Goal: Task Accomplishment & Management: Use online tool/utility

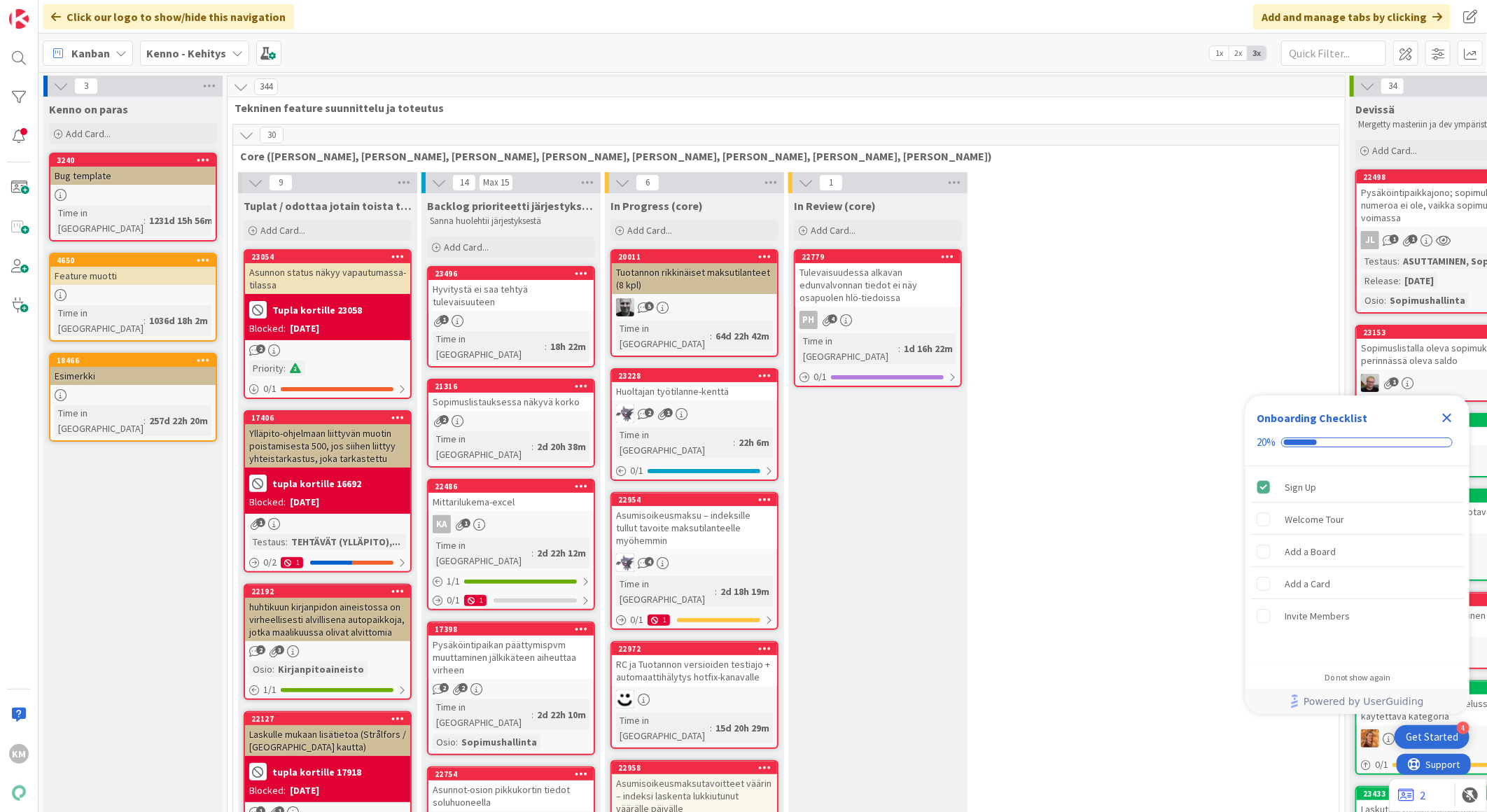
click at [234, 59] on div "Kenno - Kehitys" at bounding box center [195, 54] width 109 height 26
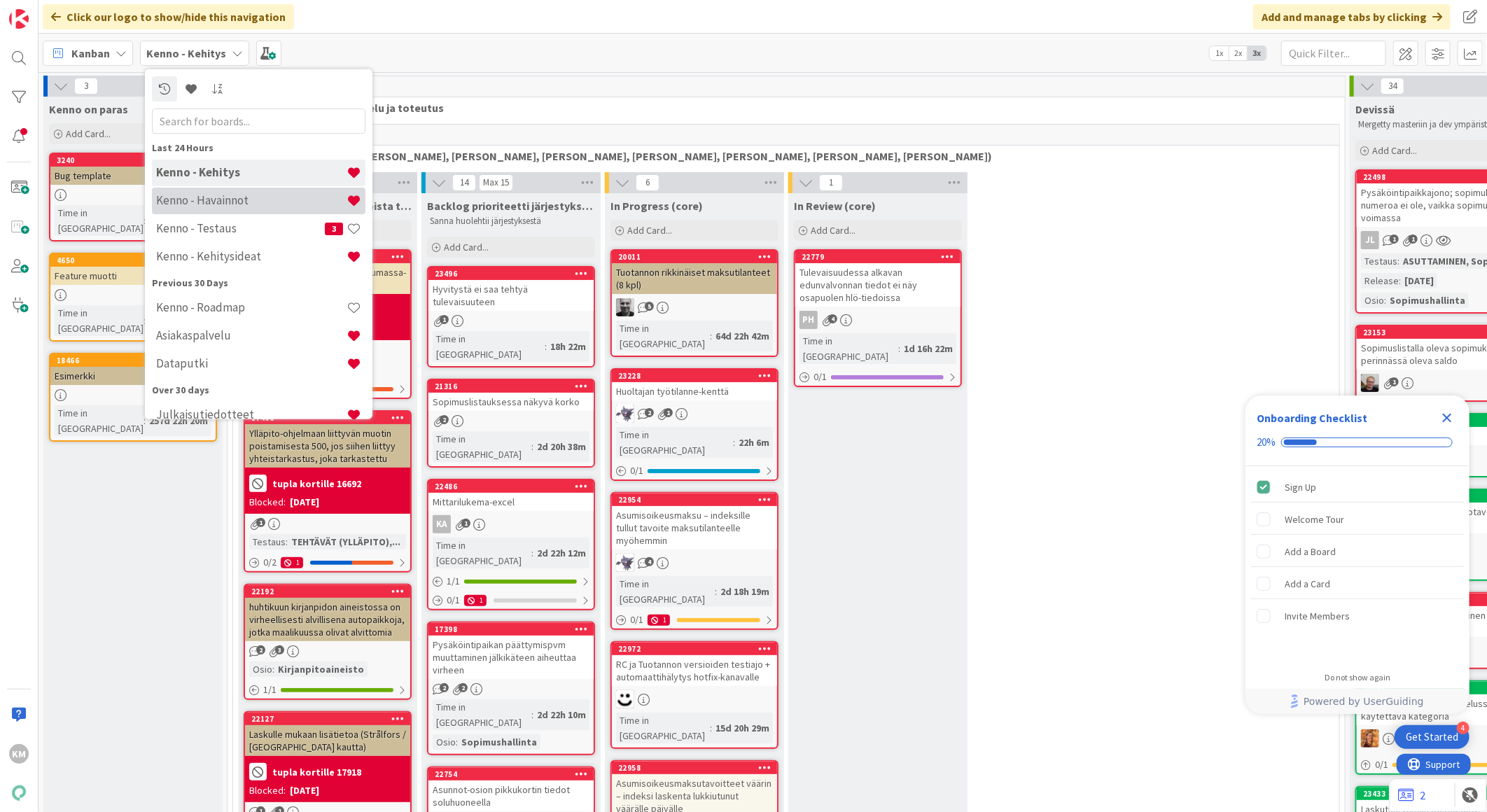
click at [215, 200] on h4 "Kenno - Havainnot" at bounding box center [251, 200] width 190 height 14
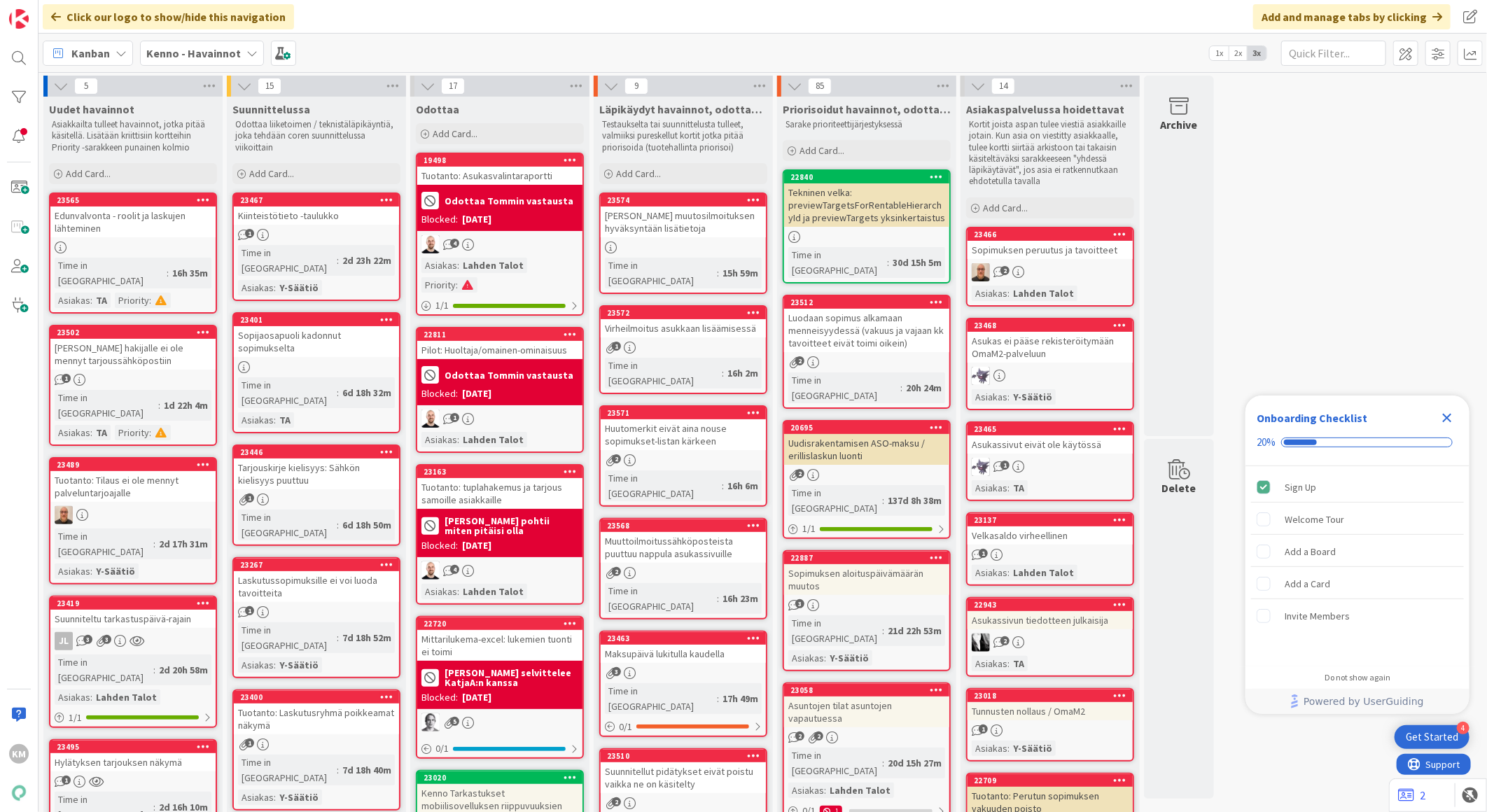
click at [1451, 416] on icon "Close Checklist" at bounding box center [1447, 418] width 17 height 17
click at [1099, 255] on div "Sopimuksen peruutus ja tavoitteet" at bounding box center [1050, 249] width 166 height 18
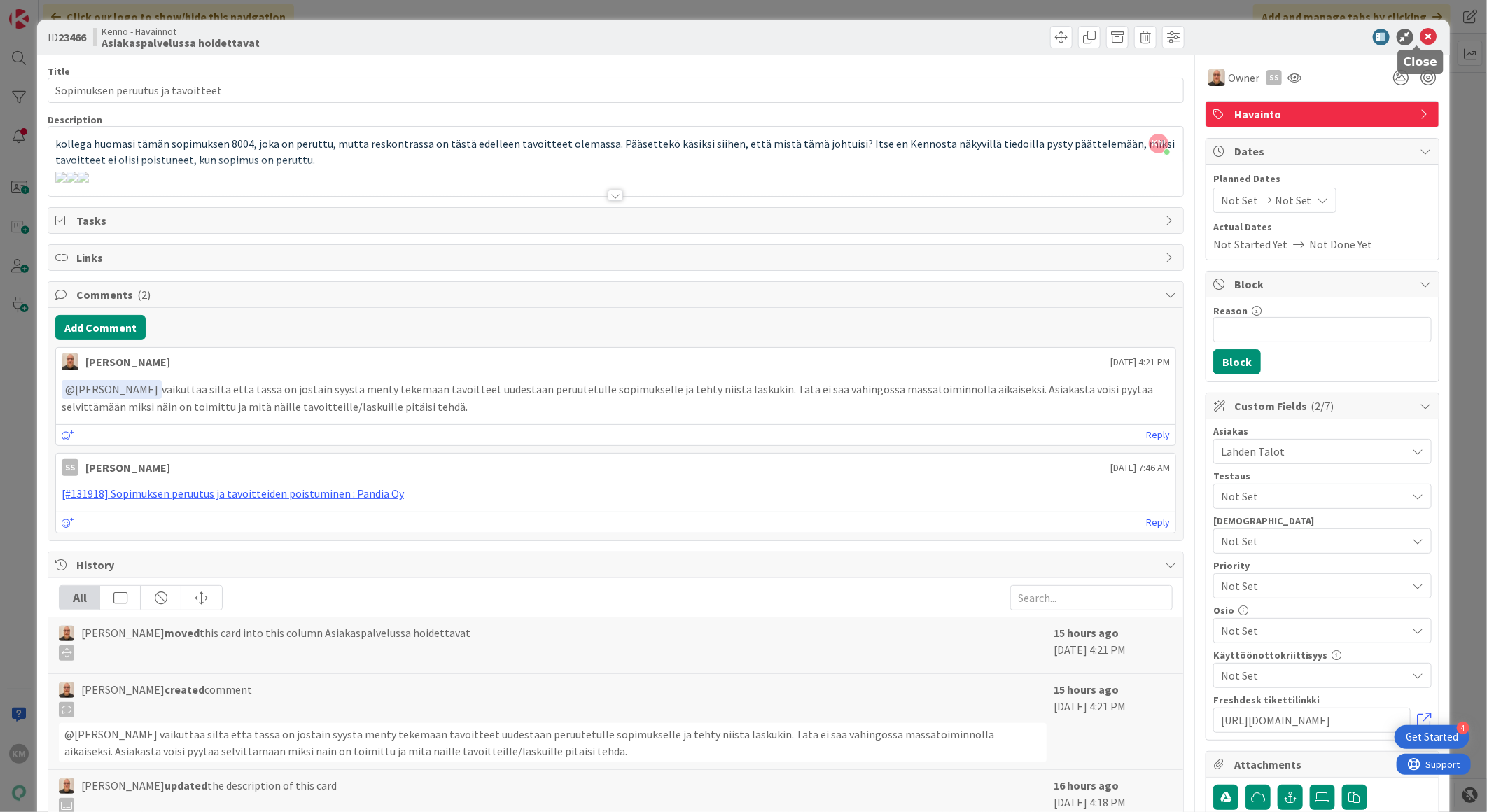
click at [1420, 33] on icon at bounding box center [1429, 38] width 17 height 17
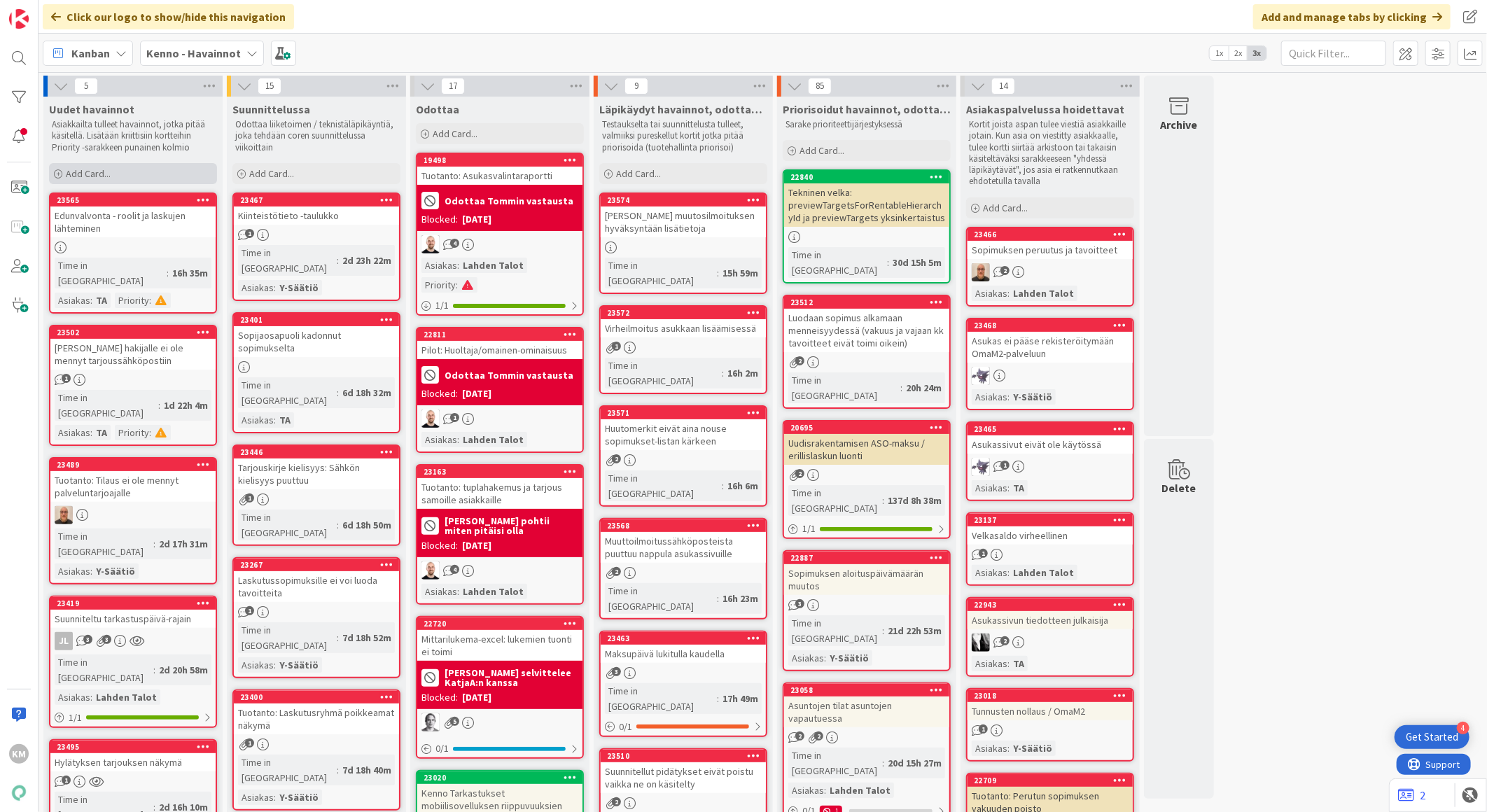
click at [105, 170] on span "Add Card..." at bounding box center [88, 173] width 45 height 13
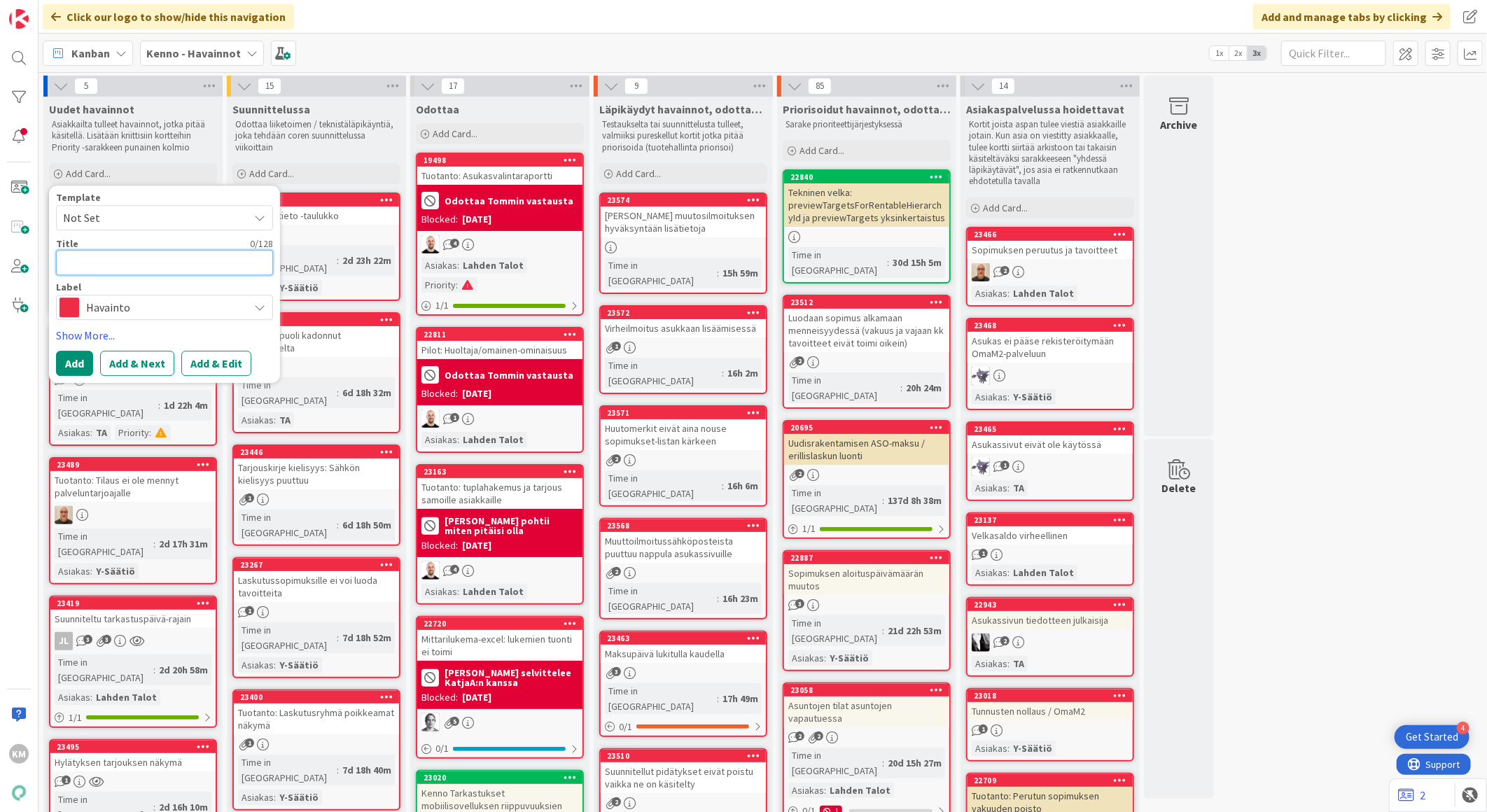
paste textarea "Maksumuistutuksen poisto / hyvitys"
type textarea "x"
type textarea "Maksumuistutuksen poisto / hyvitys"
click at [224, 354] on button "Add & Edit" at bounding box center [217, 363] width 70 height 26
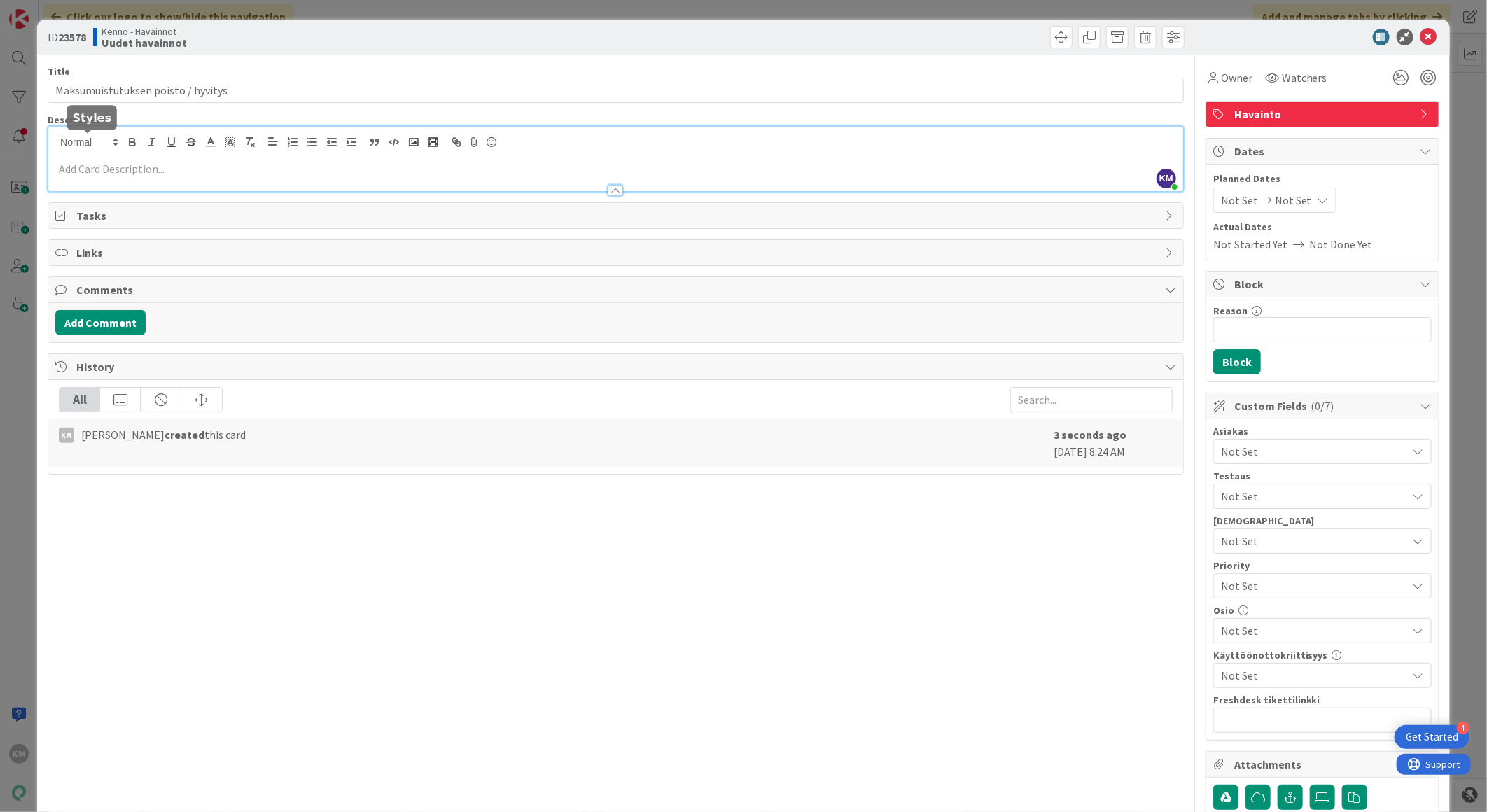
drag, startPoint x: 113, startPoint y: 138, endPoint x: 71, endPoint y: 173, distance: 54.7
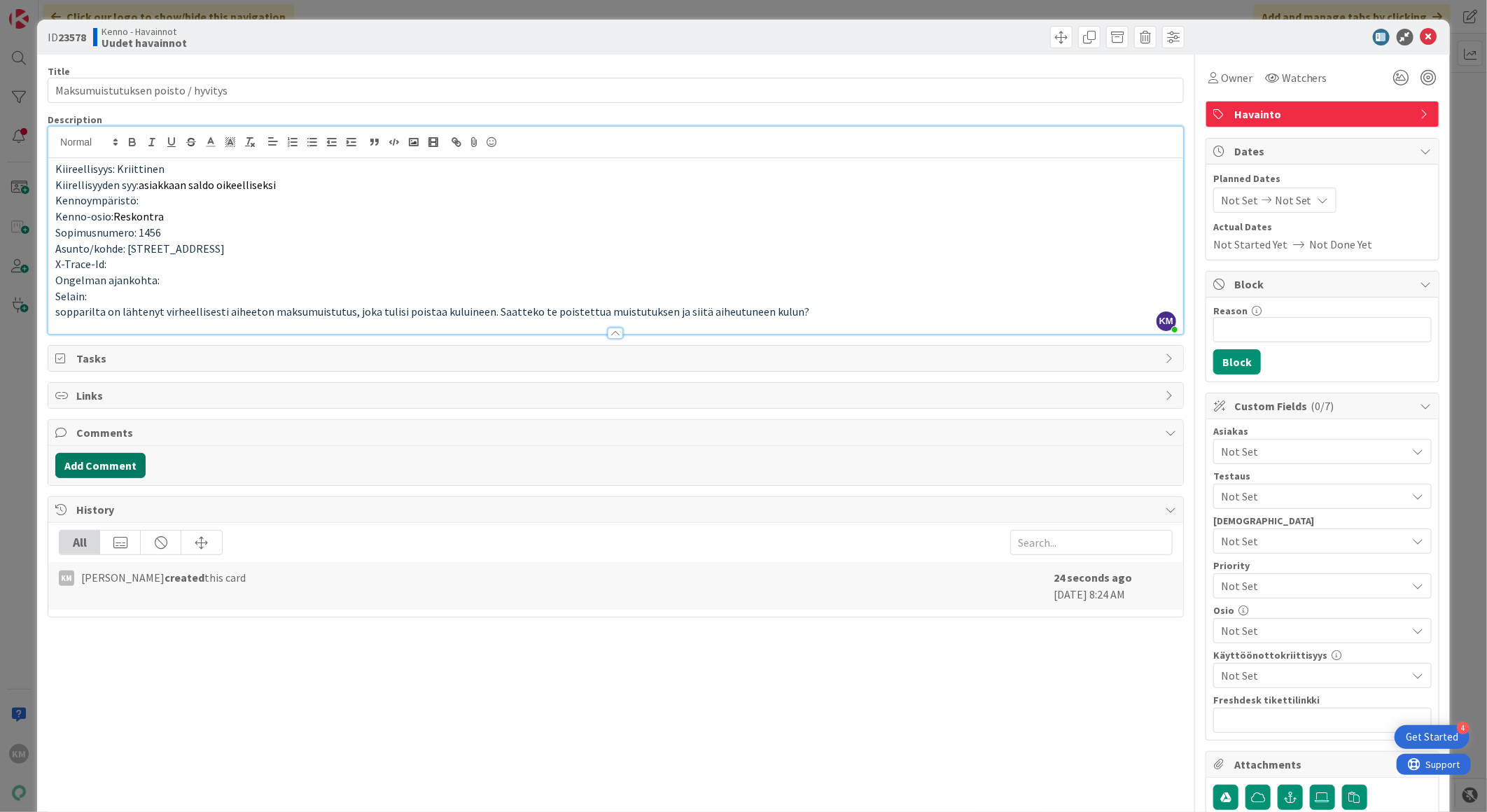
click at [102, 467] on button "Add Comment" at bounding box center [101, 466] width 90 height 26
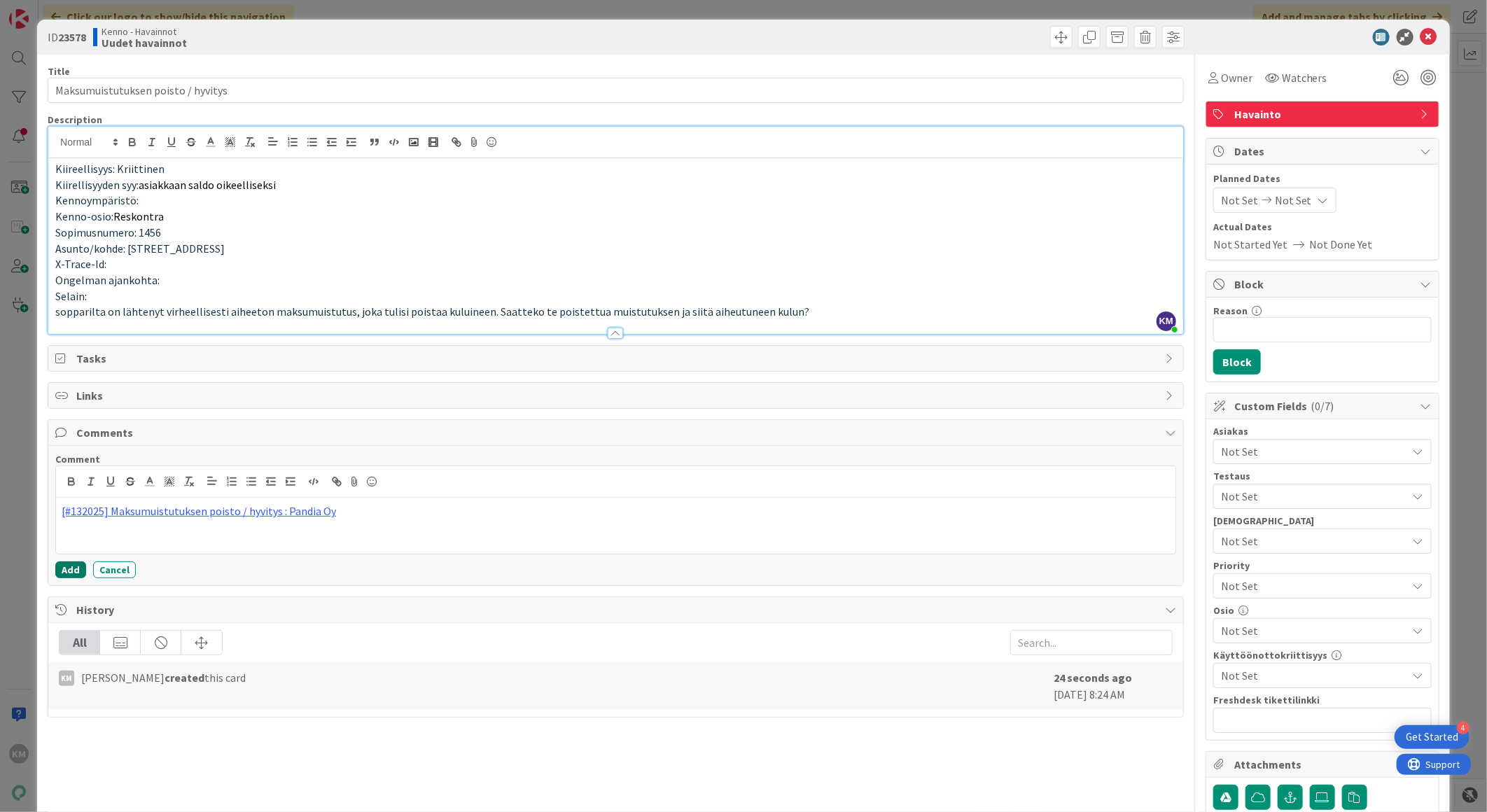
click at [58, 569] on button "Add" at bounding box center [71, 570] width 31 height 17
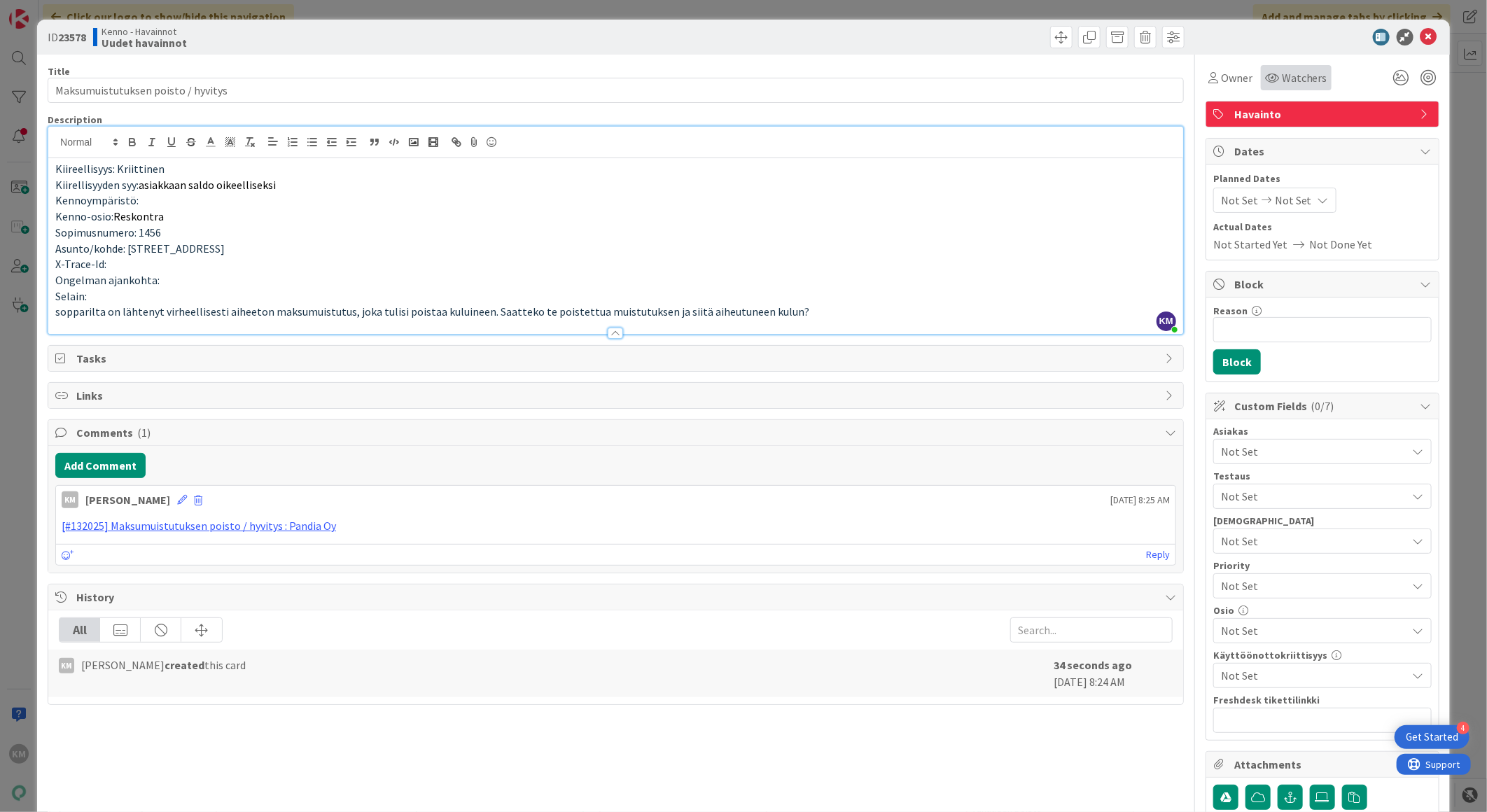
click at [1281, 72] on span "Watchers" at bounding box center [1304, 78] width 45 height 17
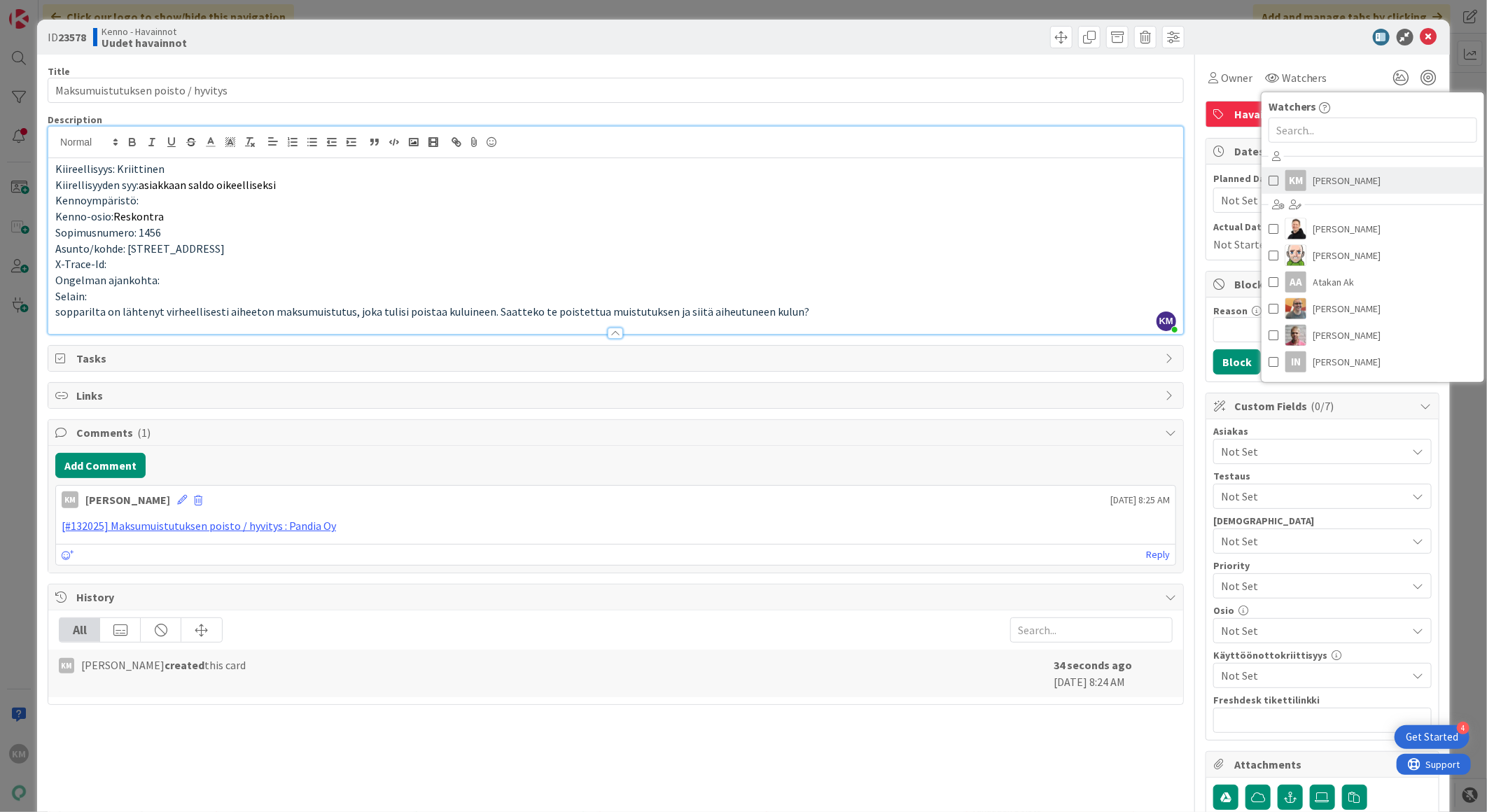
click at [1320, 182] on span "[PERSON_NAME]" at bounding box center [1347, 180] width 68 height 21
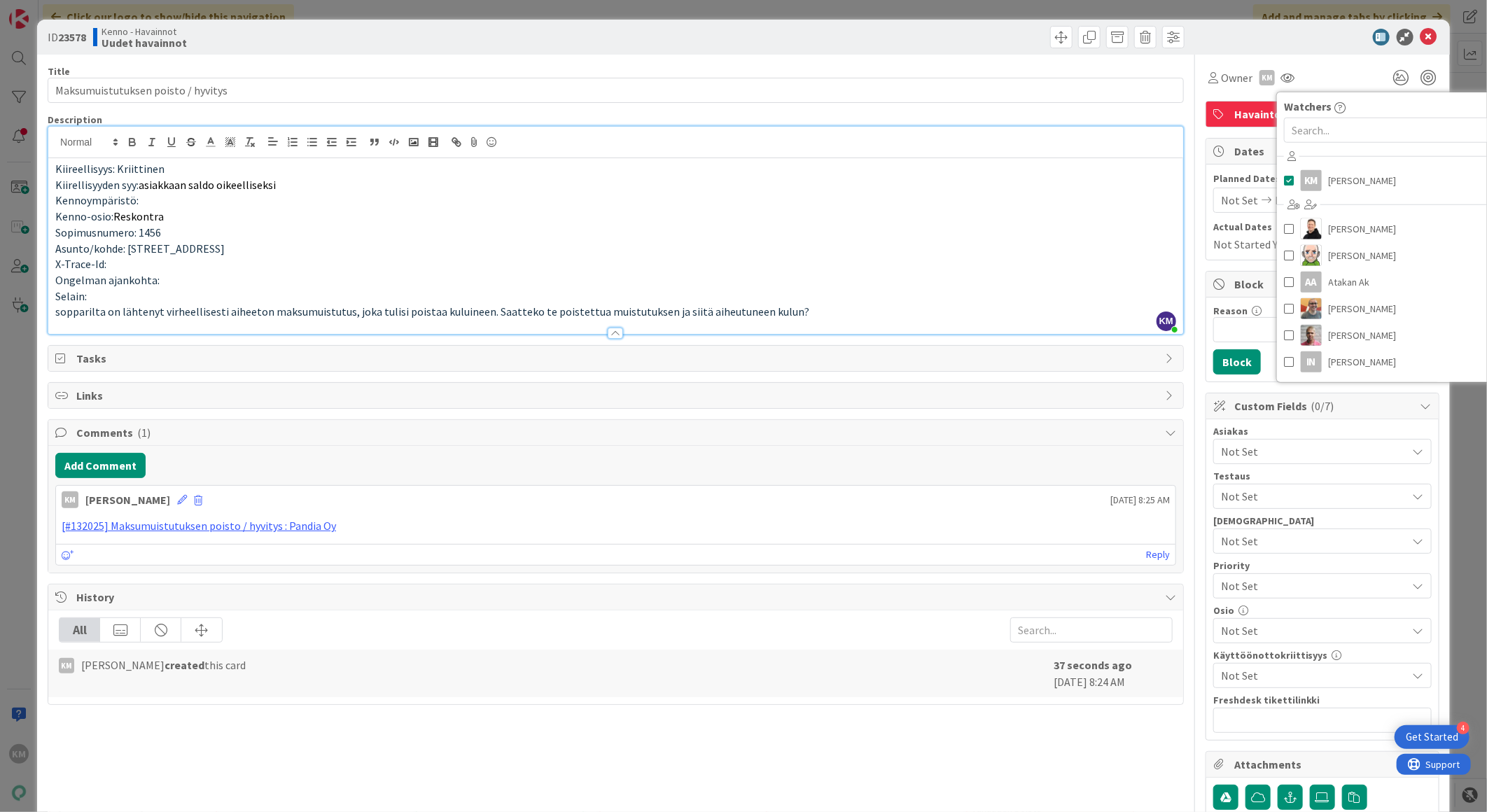
click at [1284, 44] on div at bounding box center [1316, 38] width 247 height 17
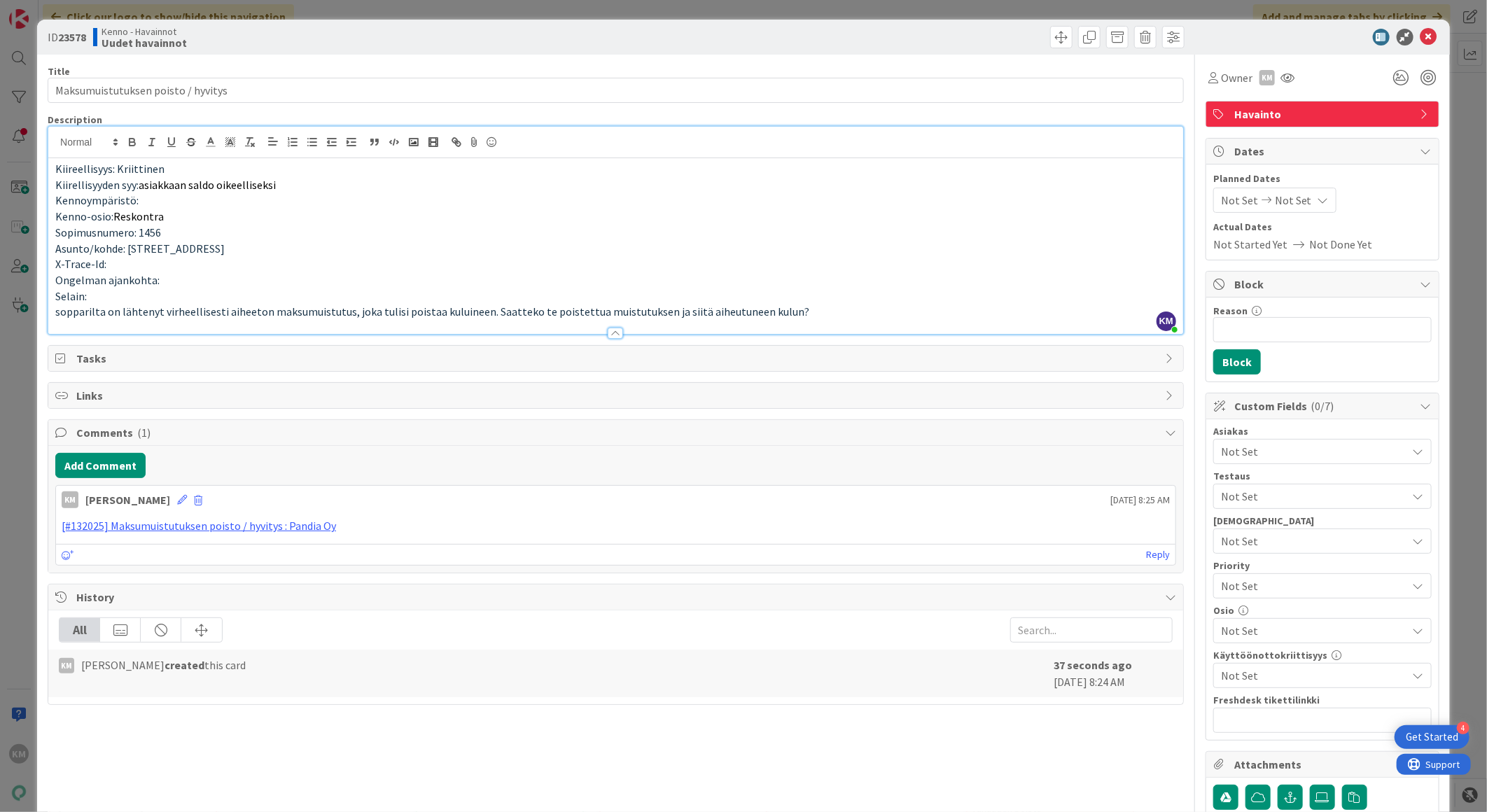
click at [1289, 449] on span "Not Set" at bounding box center [1314, 451] width 186 height 17
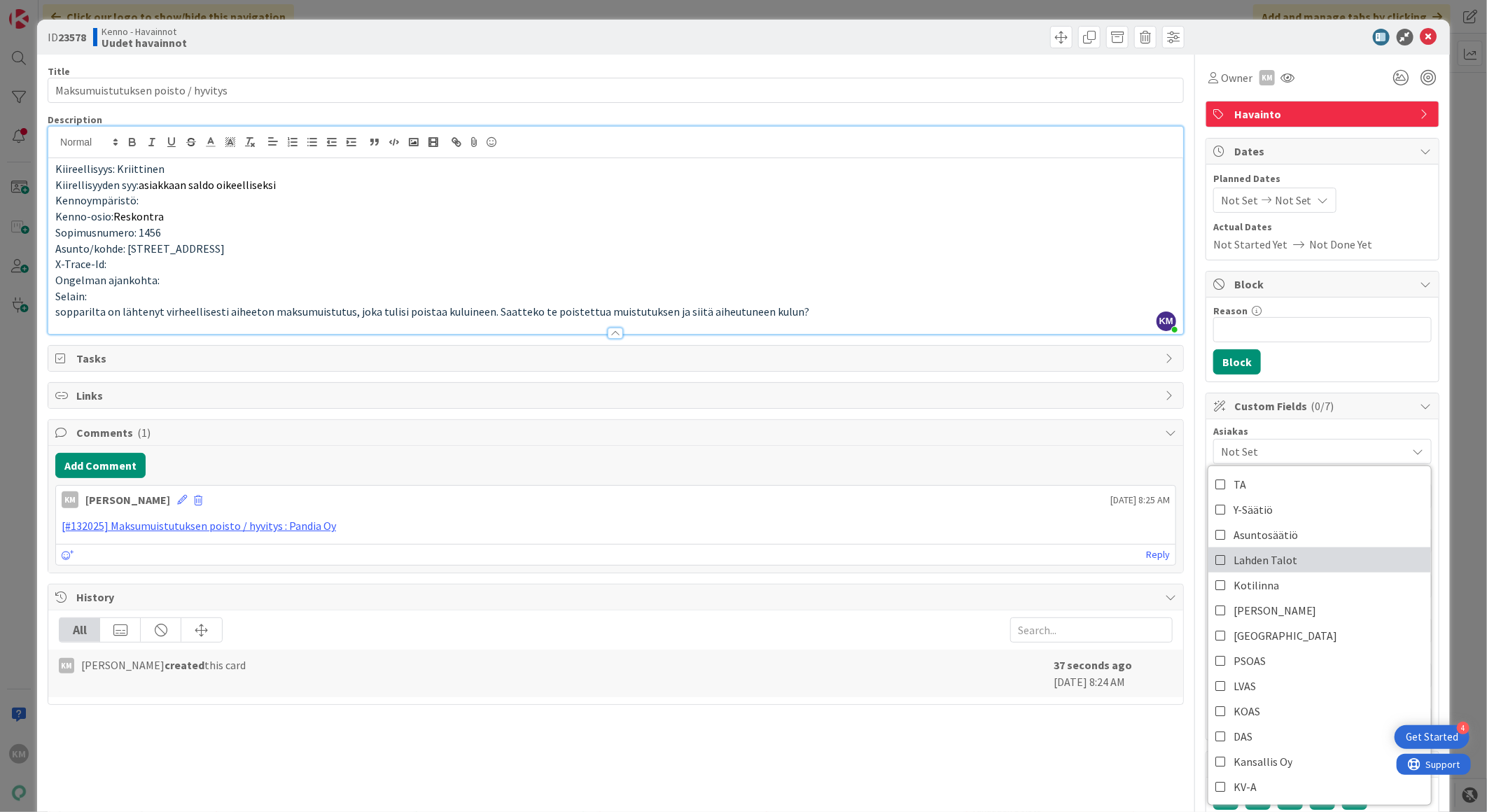
click at [1281, 561] on span "Lahden Talot" at bounding box center [1265, 560] width 64 height 21
click at [1206, 38] on div at bounding box center [1316, 38] width 247 height 17
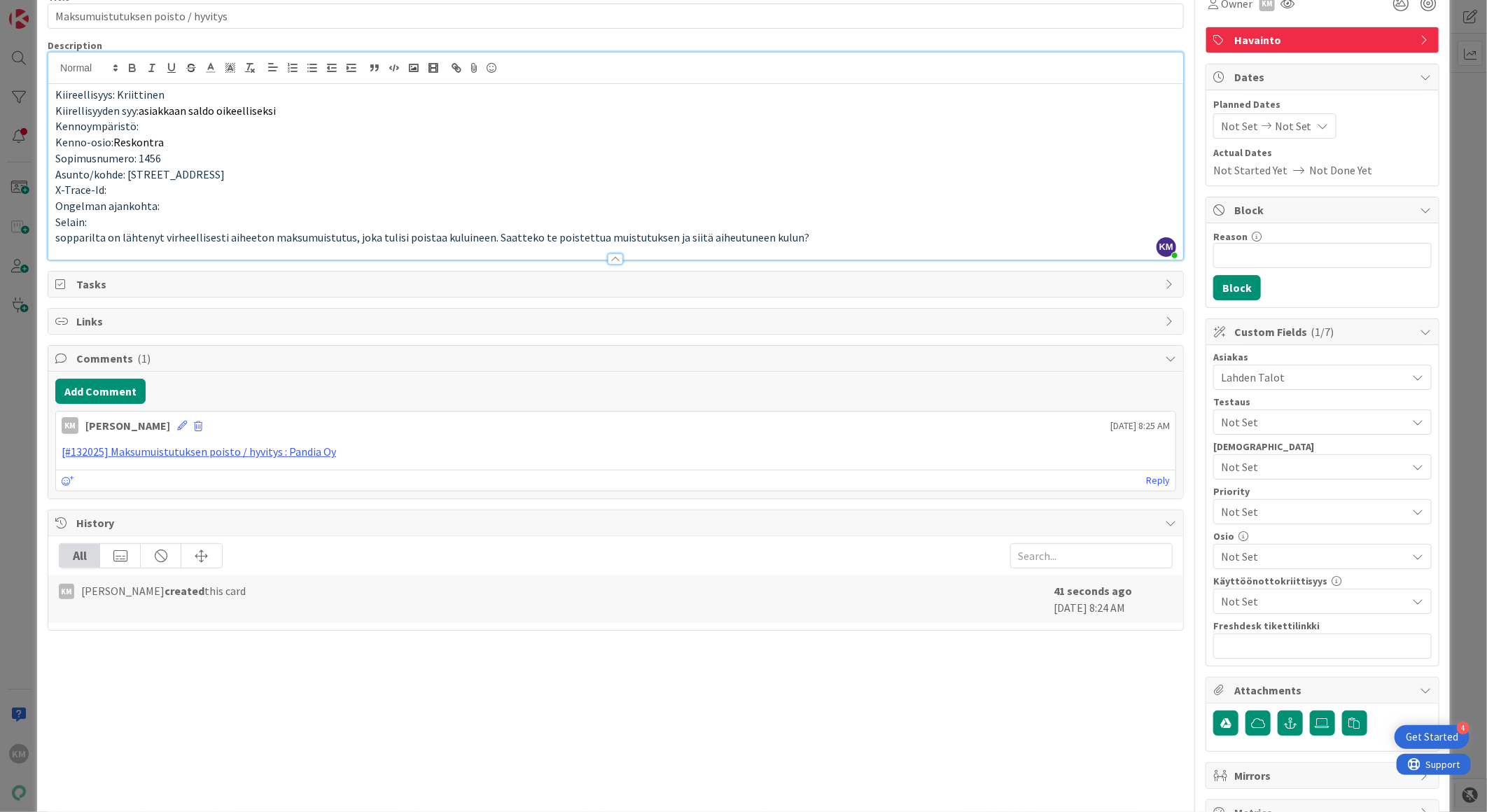
scroll to position [119, 0]
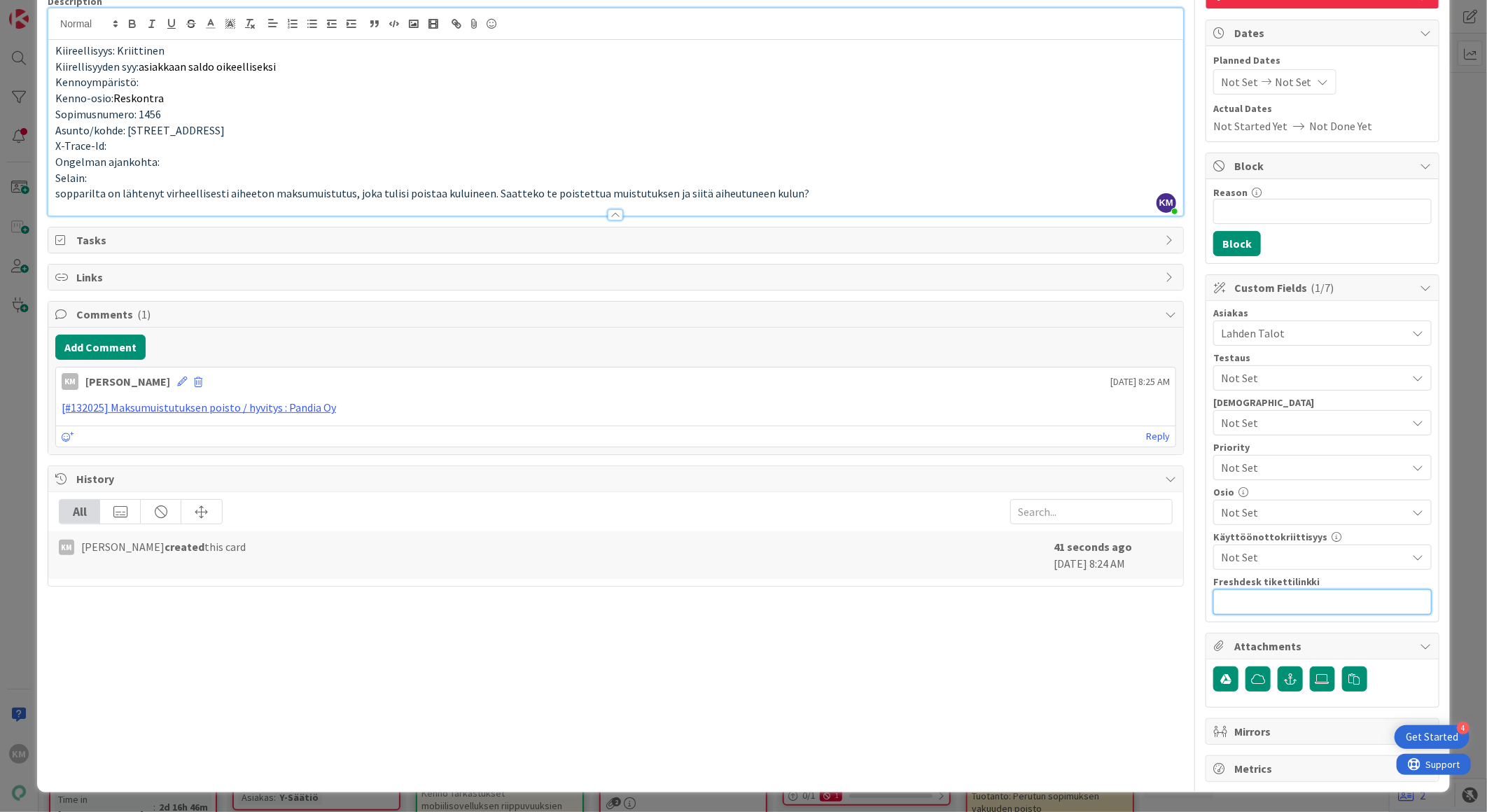
paste input "[URL][DOMAIN_NAME]"
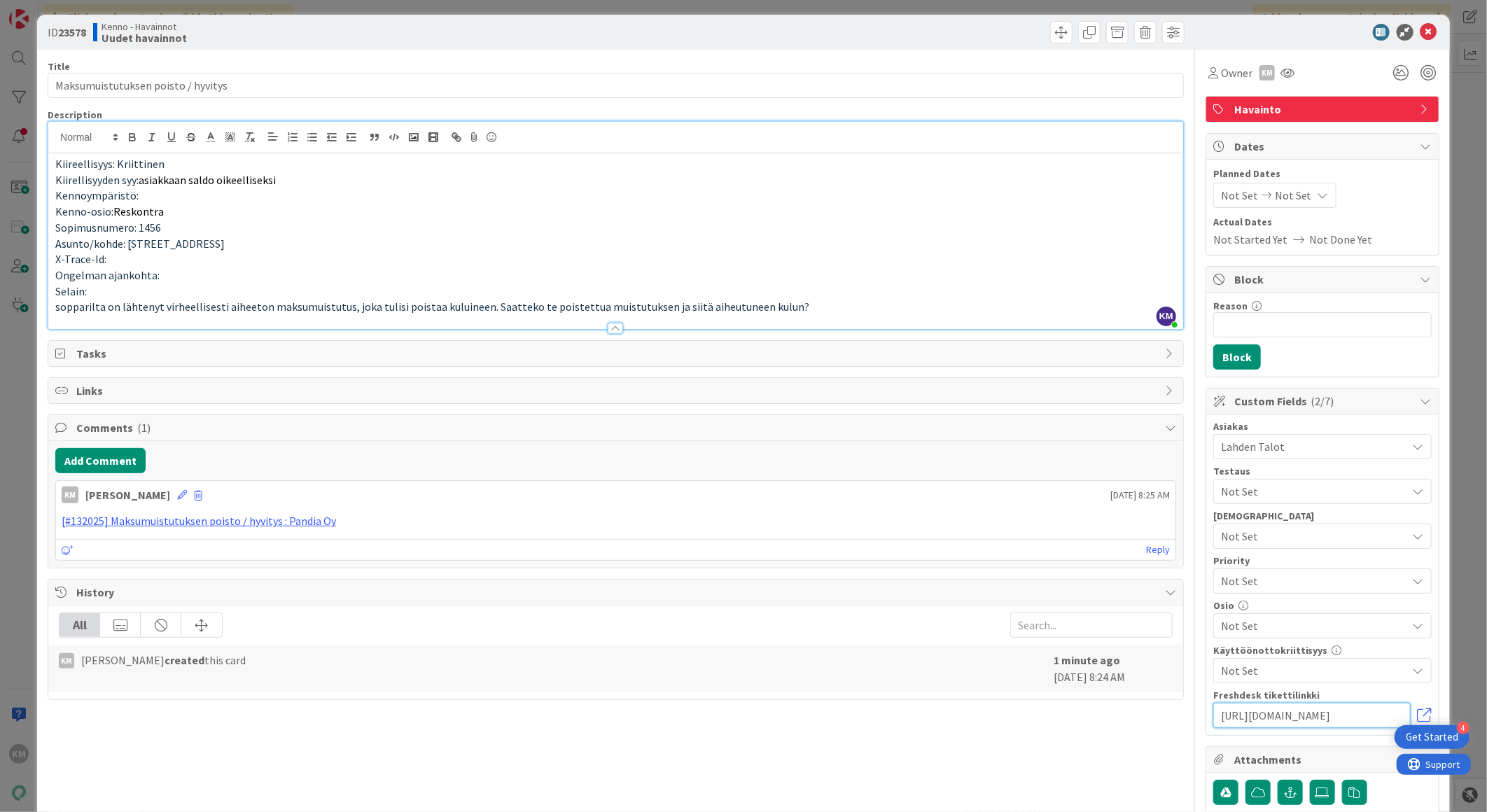
scroll to position [0, 0]
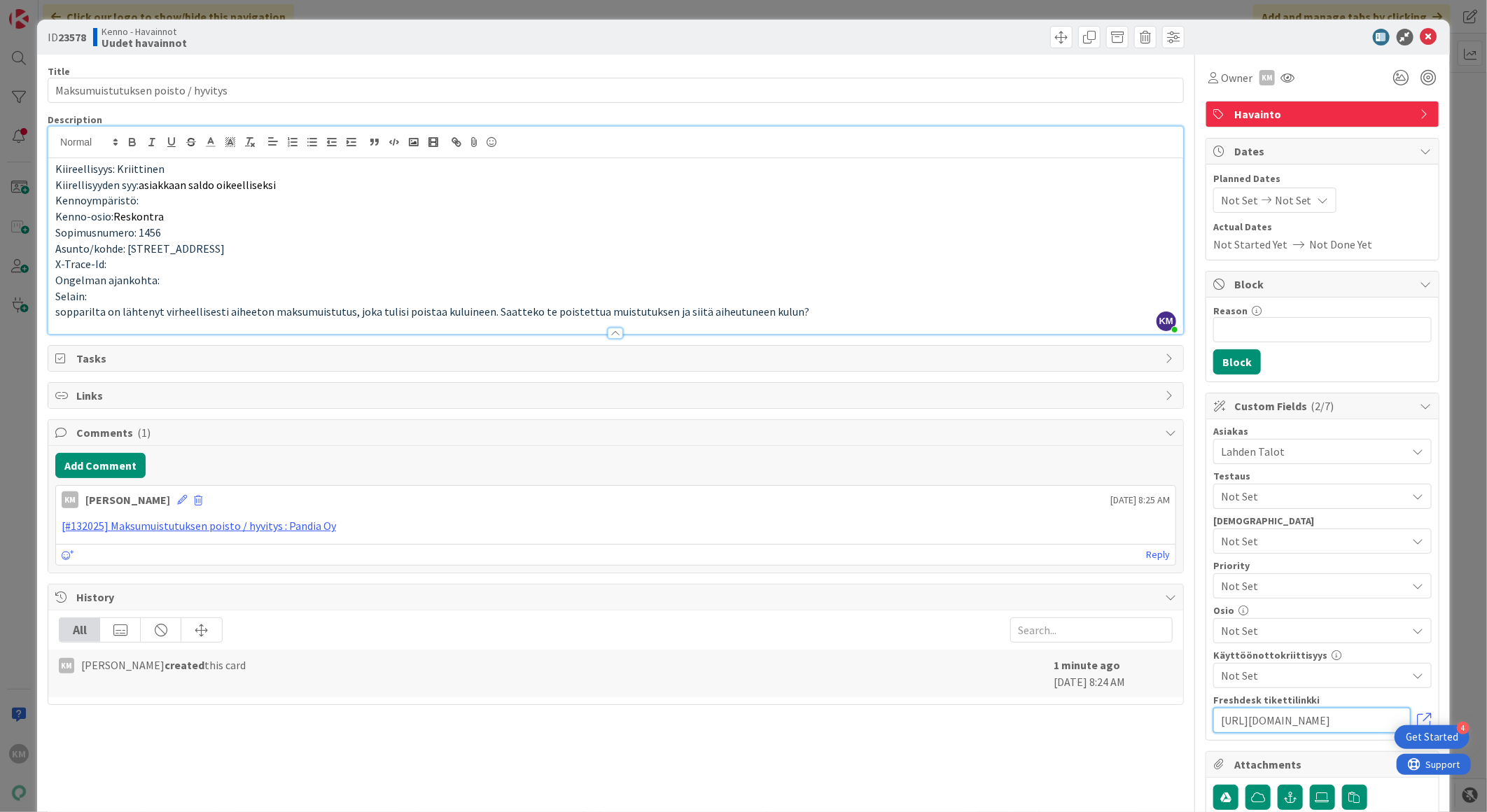
type input "[URL][DOMAIN_NAME]"
click at [79, 40] on b "23578" at bounding box center [72, 37] width 28 height 14
copy b "23578"
click at [1424, 44] on icon at bounding box center [1429, 38] width 17 height 17
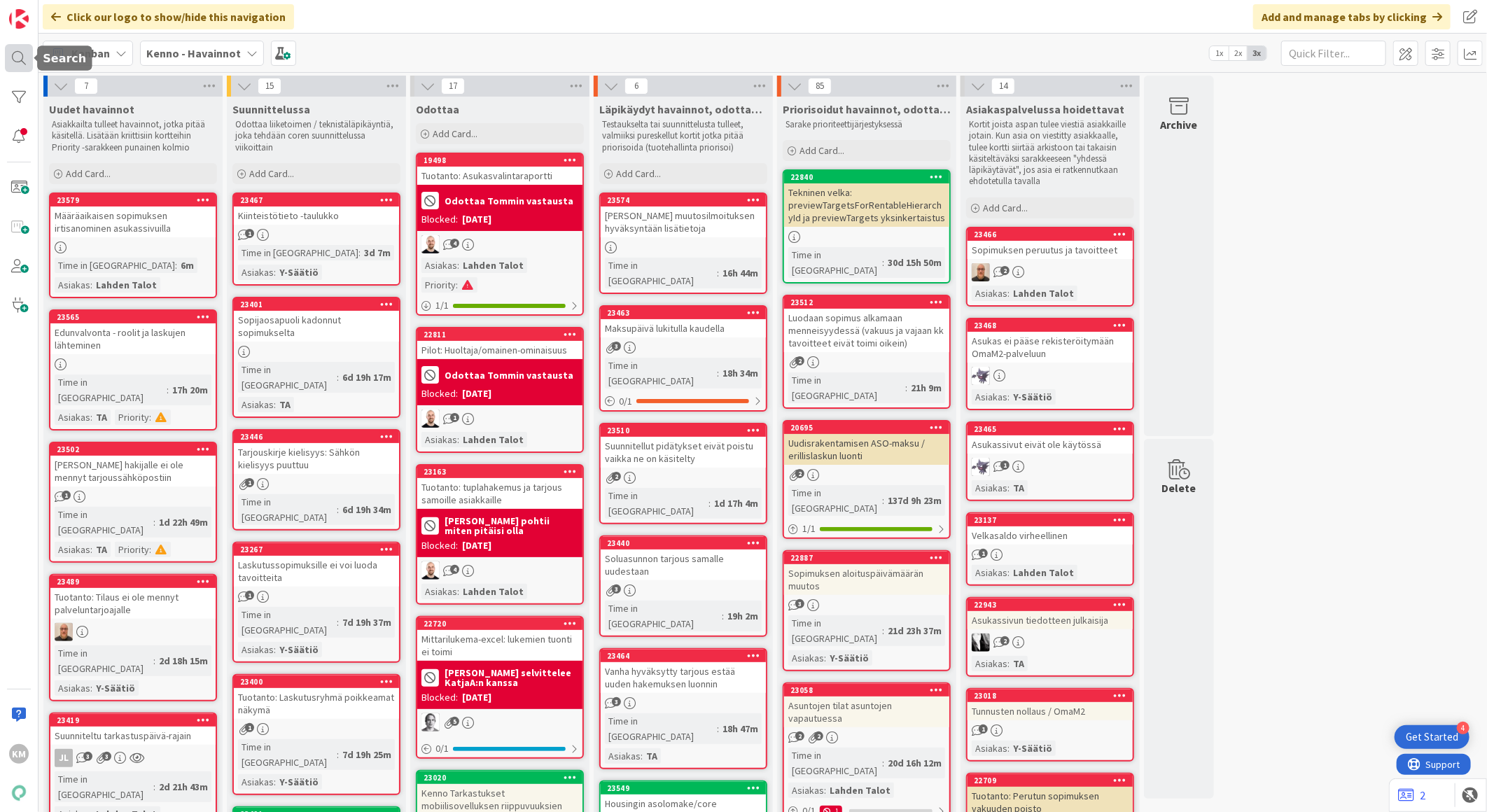
click at [17, 60] on div at bounding box center [19, 58] width 28 height 28
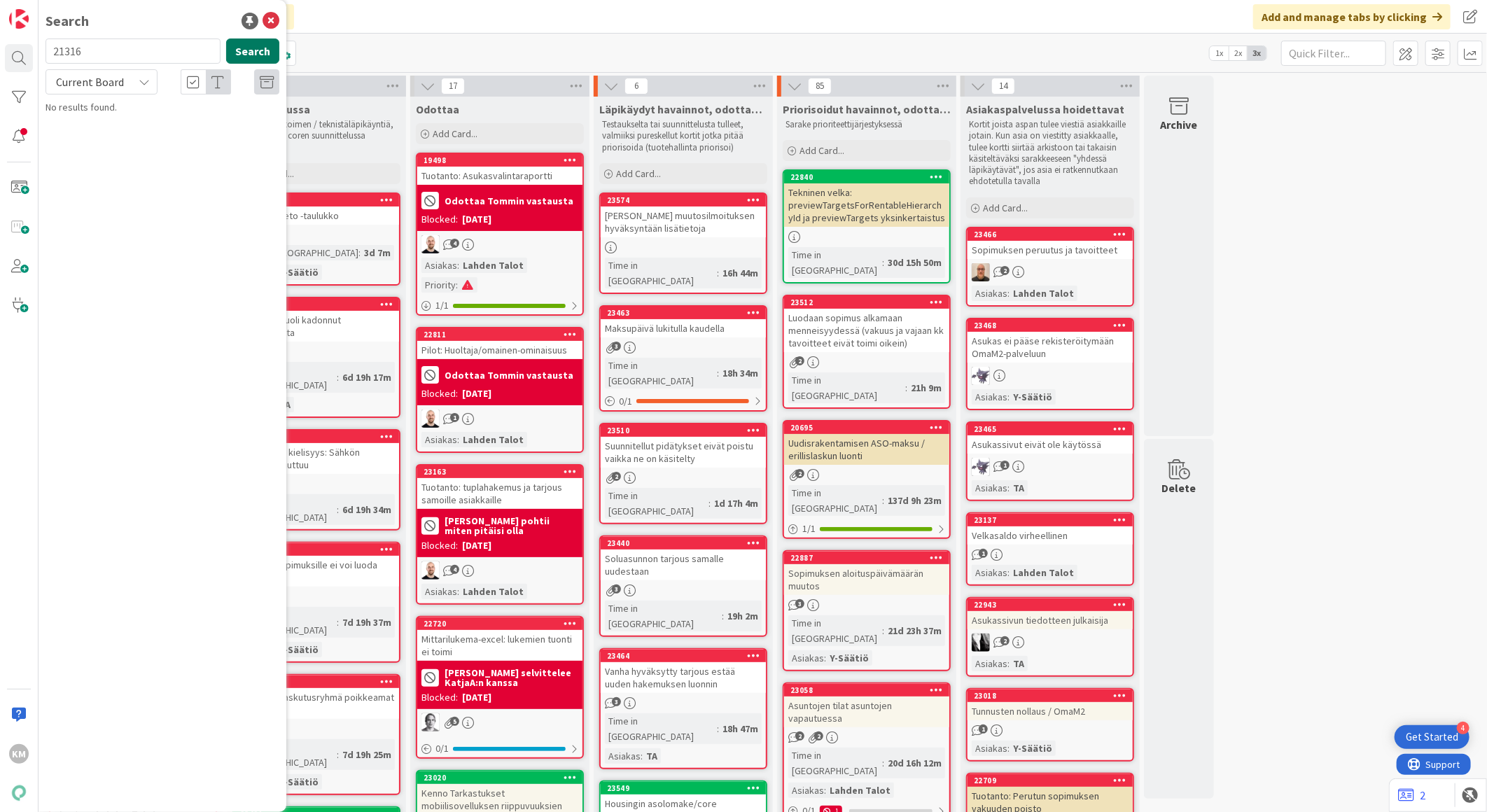
type input "21316"
click at [254, 57] on button "Search" at bounding box center [253, 51] width 53 height 26
click at [149, 83] on icon at bounding box center [143, 81] width 11 height 11
click at [119, 135] on span "All Boards" at bounding box center [125, 140] width 146 height 21
click at [206, 119] on span "Sopimuslistauksessa näkyvä korko" at bounding box center [172, 123] width 147 height 13
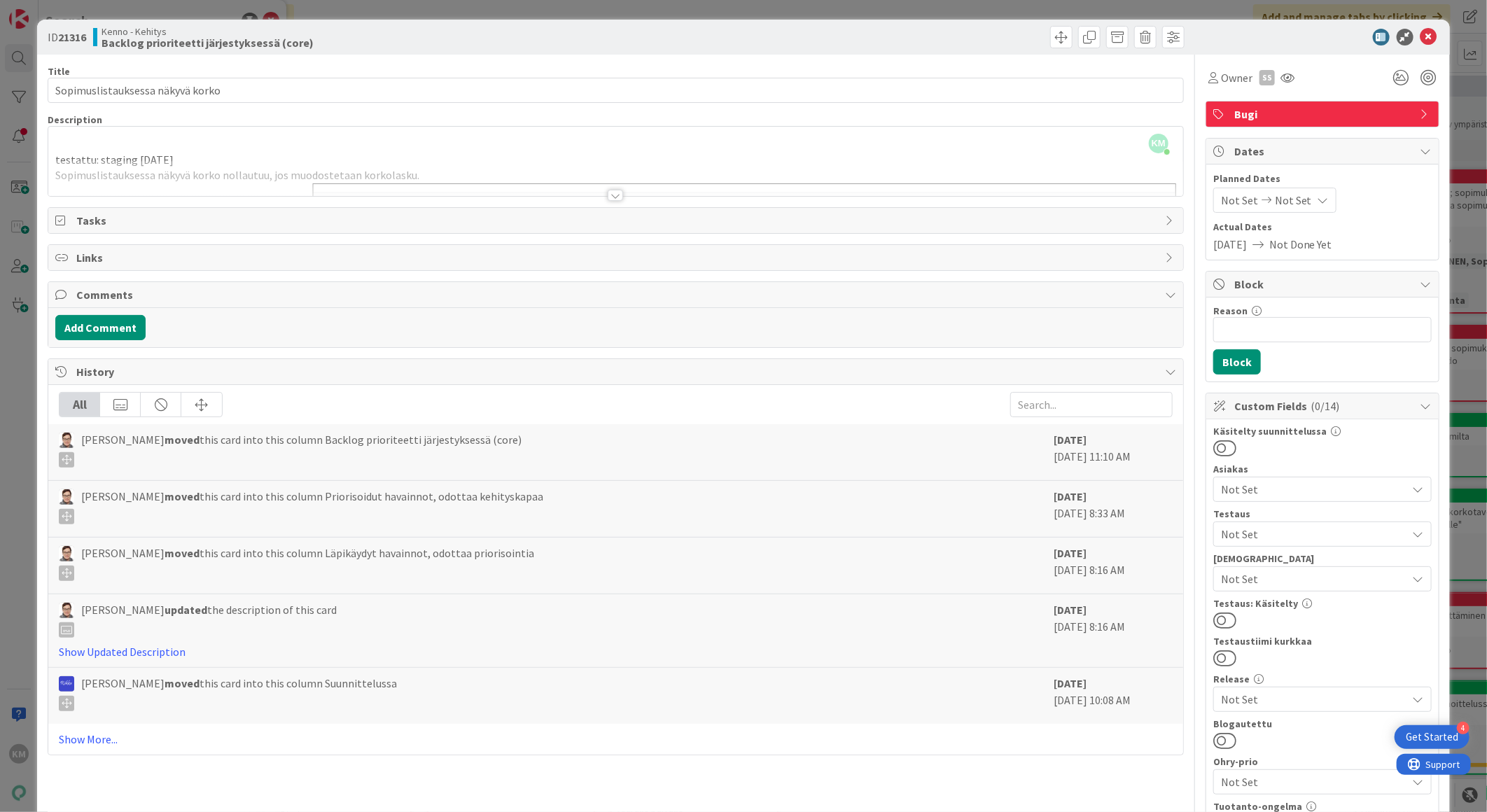
click at [613, 192] on div at bounding box center [615, 194] width 15 height 11
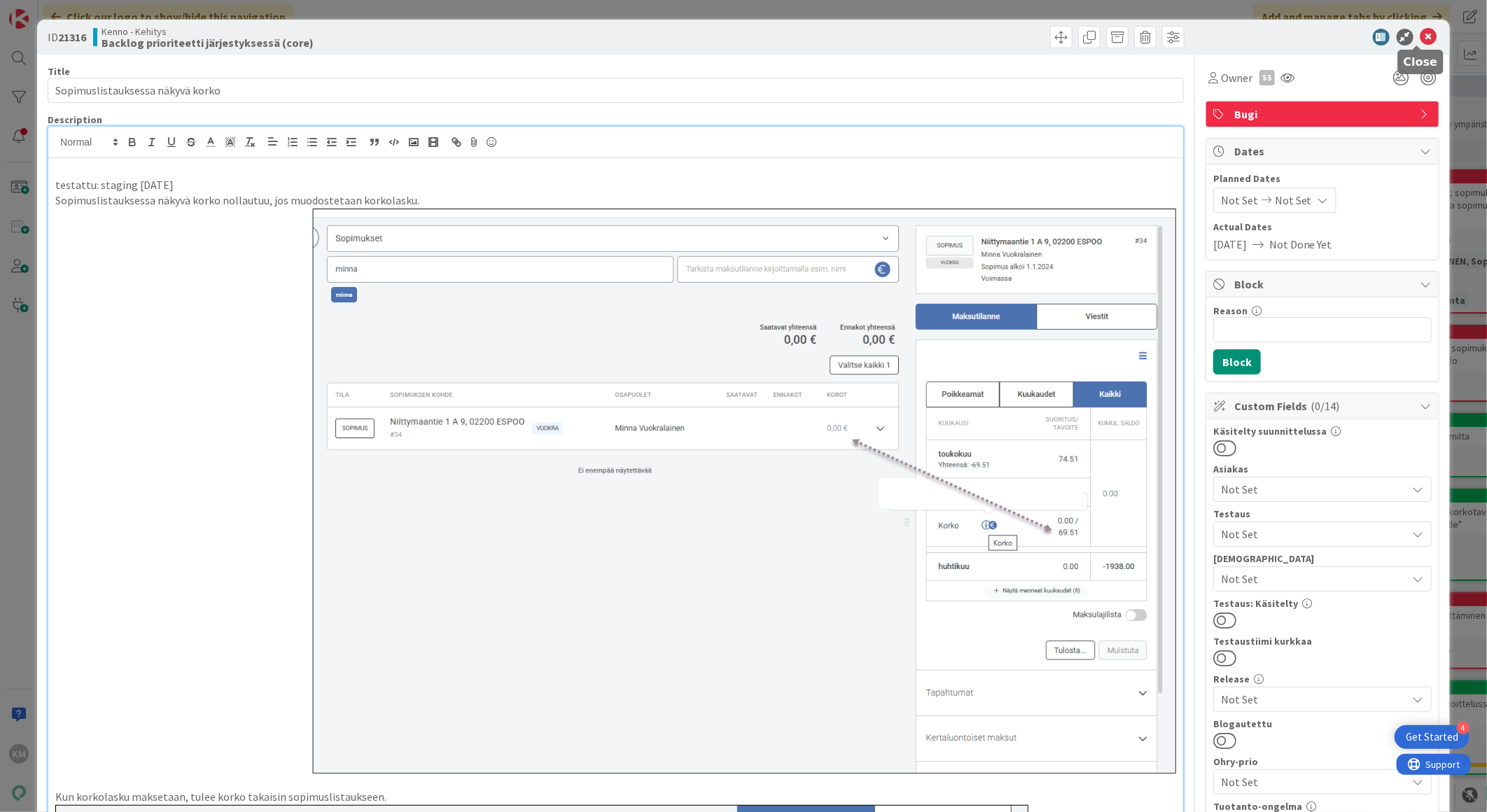
click at [1420, 36] on icon at bounding box center [1429, 38] width 17 height 17
